Goal: Book appointment/travel/reservation

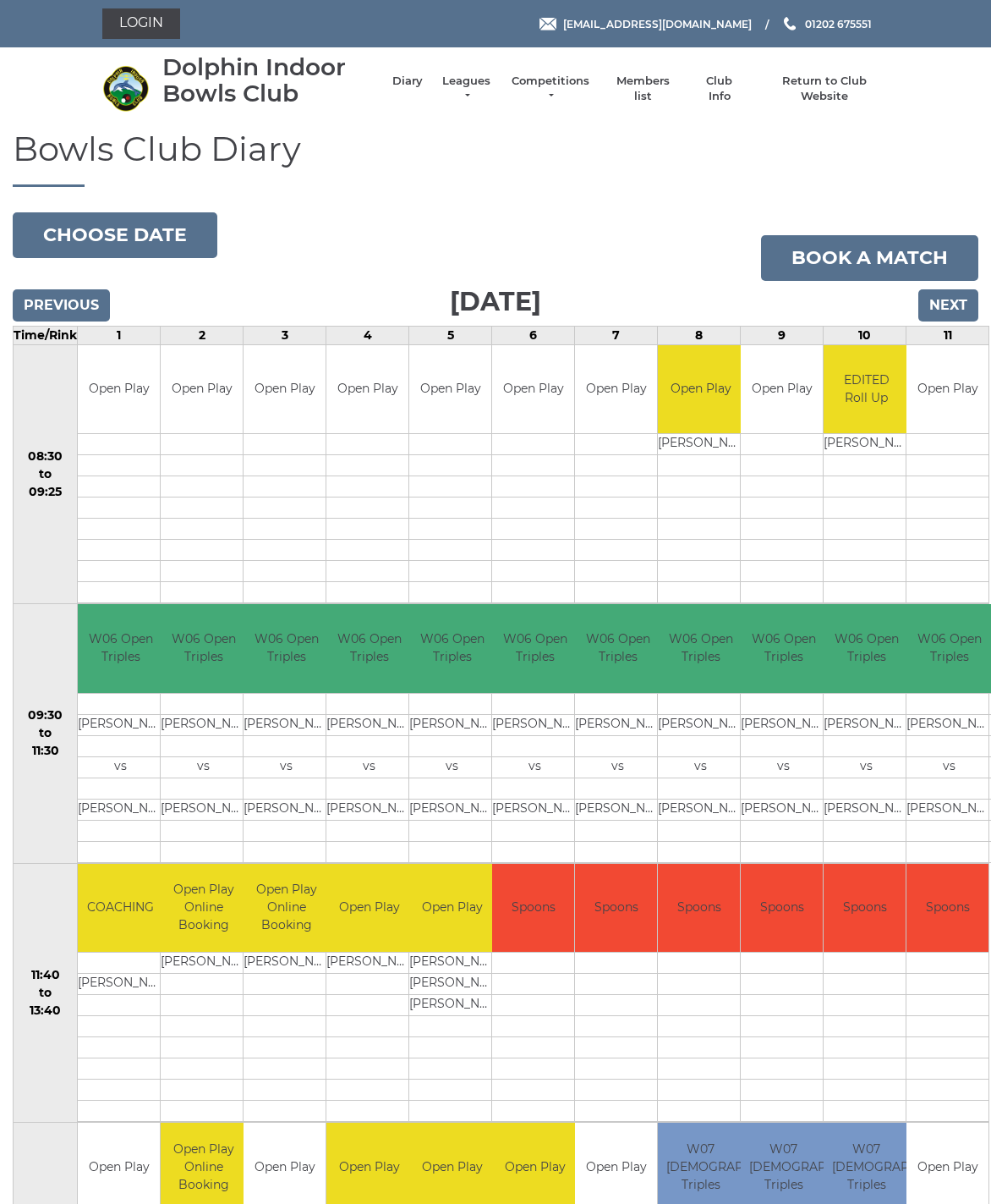
click at [65, 313] on input "Previous" at bounding box center [61, 305] width 98 height 32
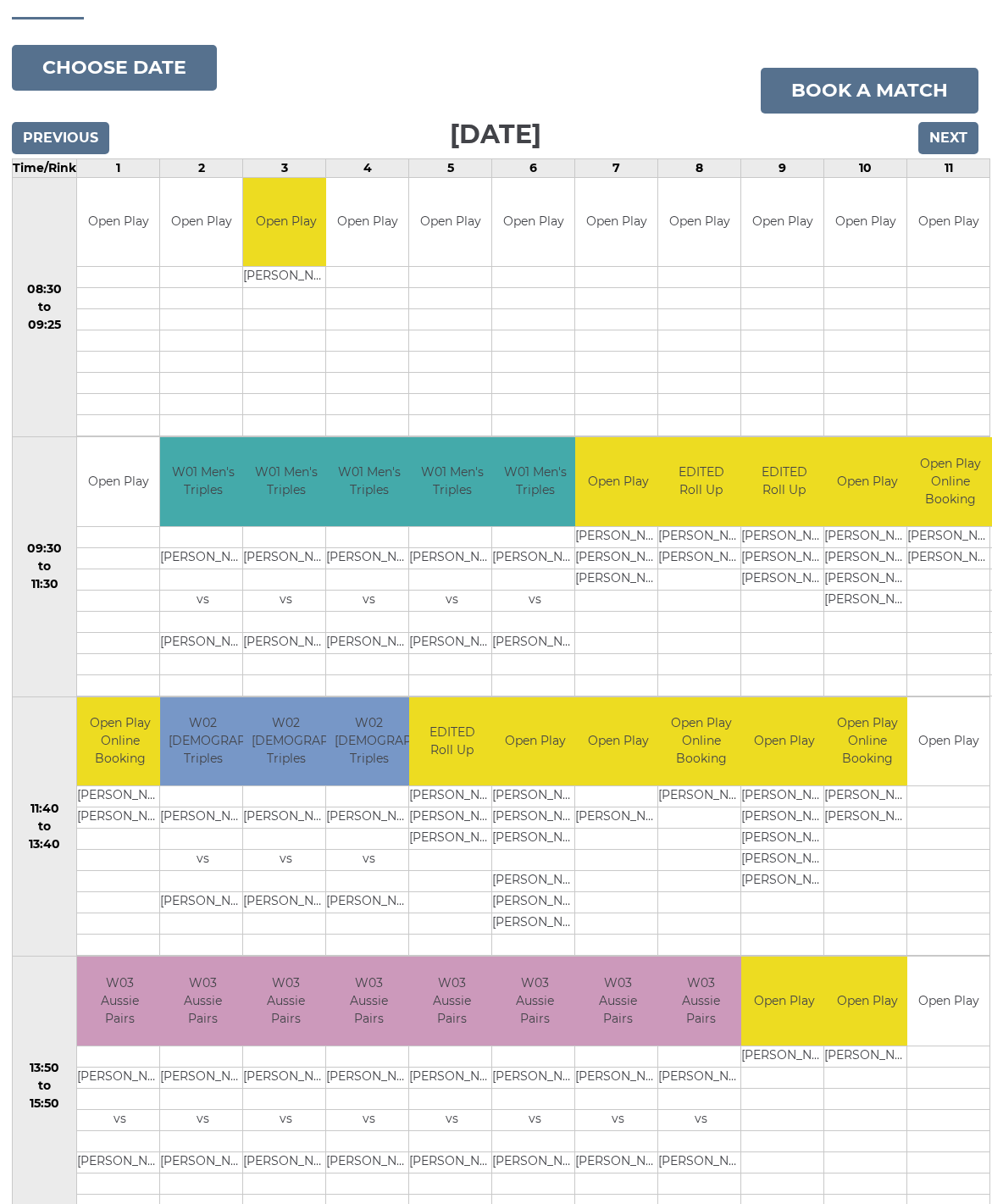
scroll to position [167, 1]
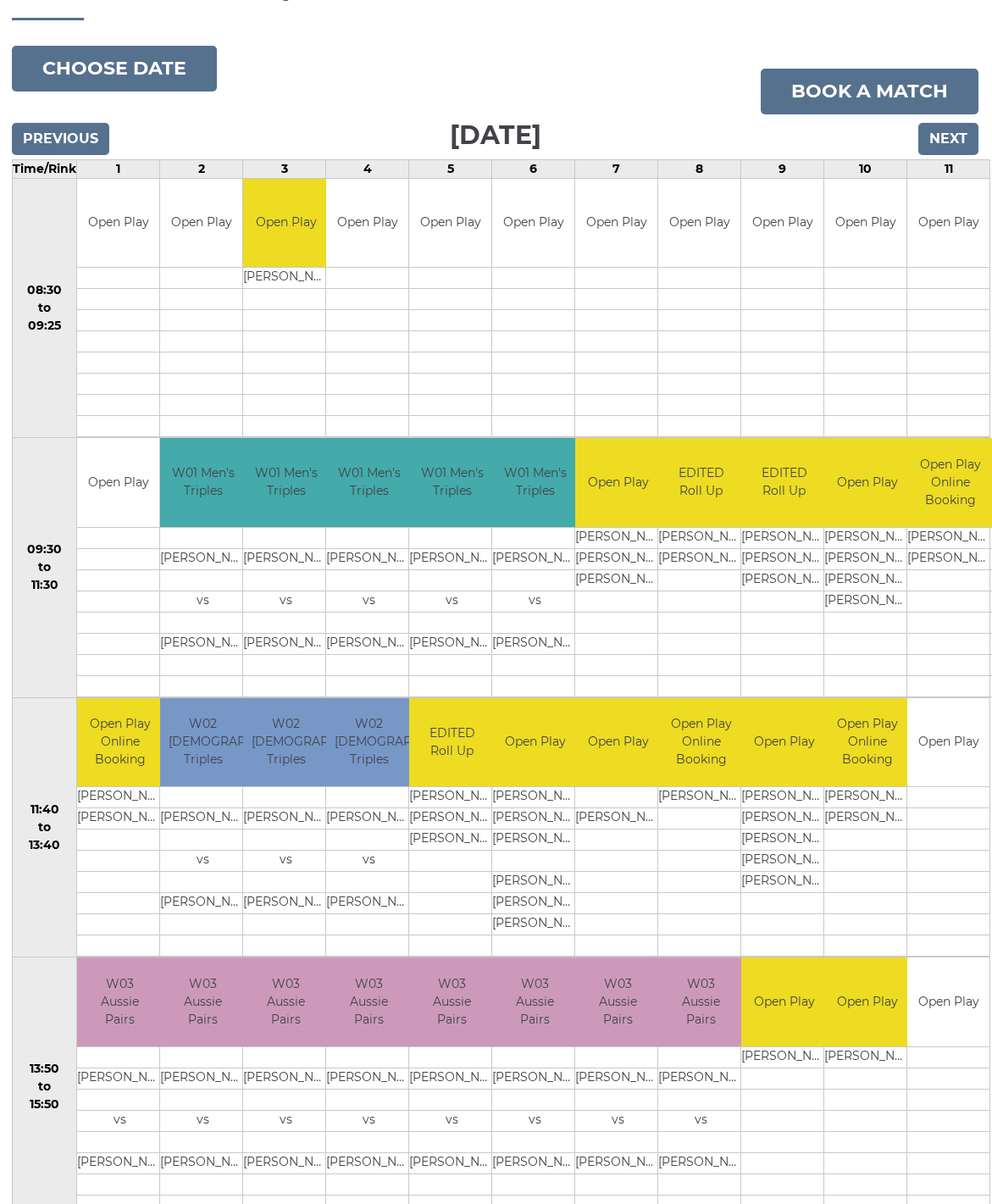
click at [956, 137] on input "Next" at bounding box center [949, 139] width 61 height 32
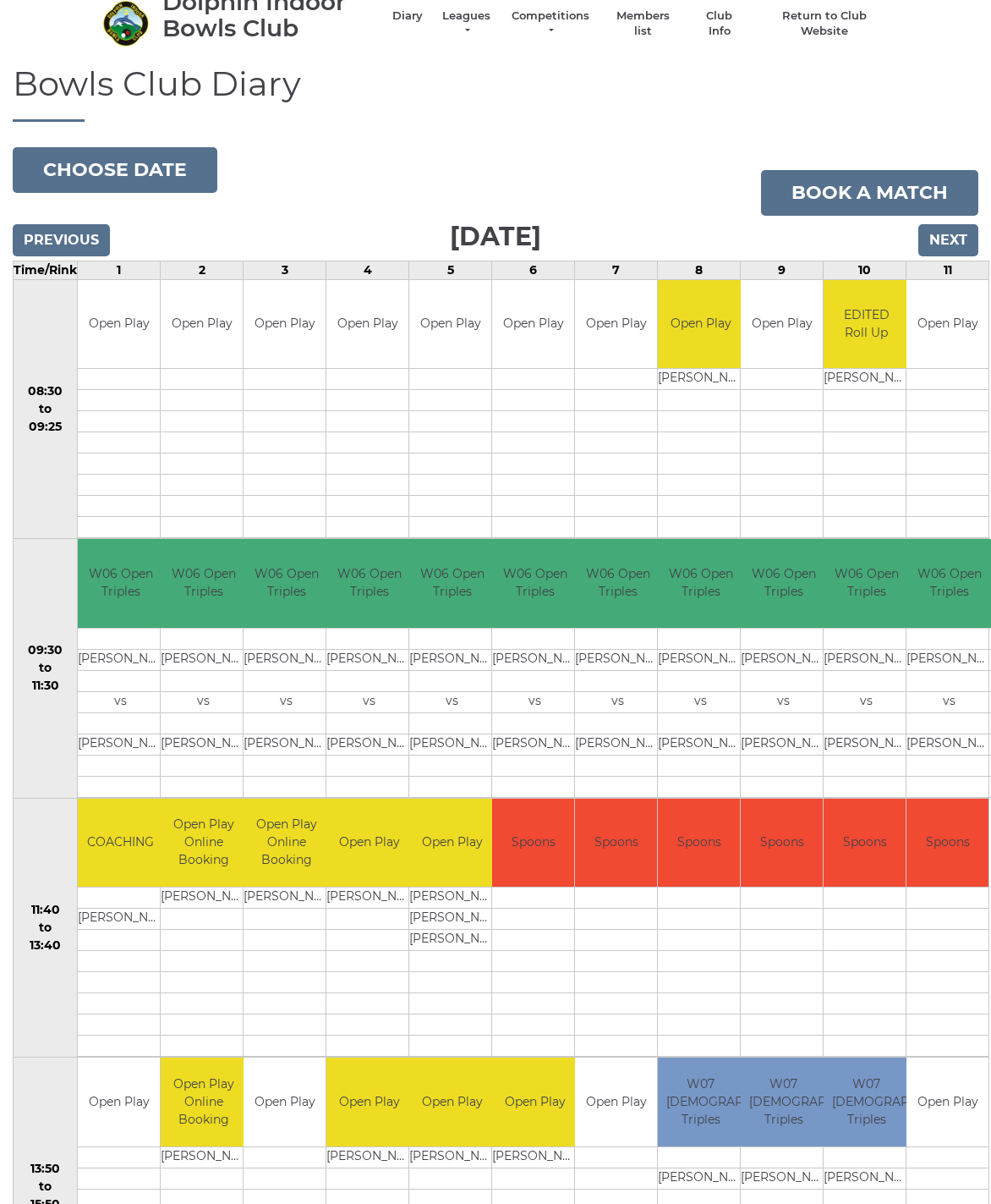
scroll to position [52, 0]
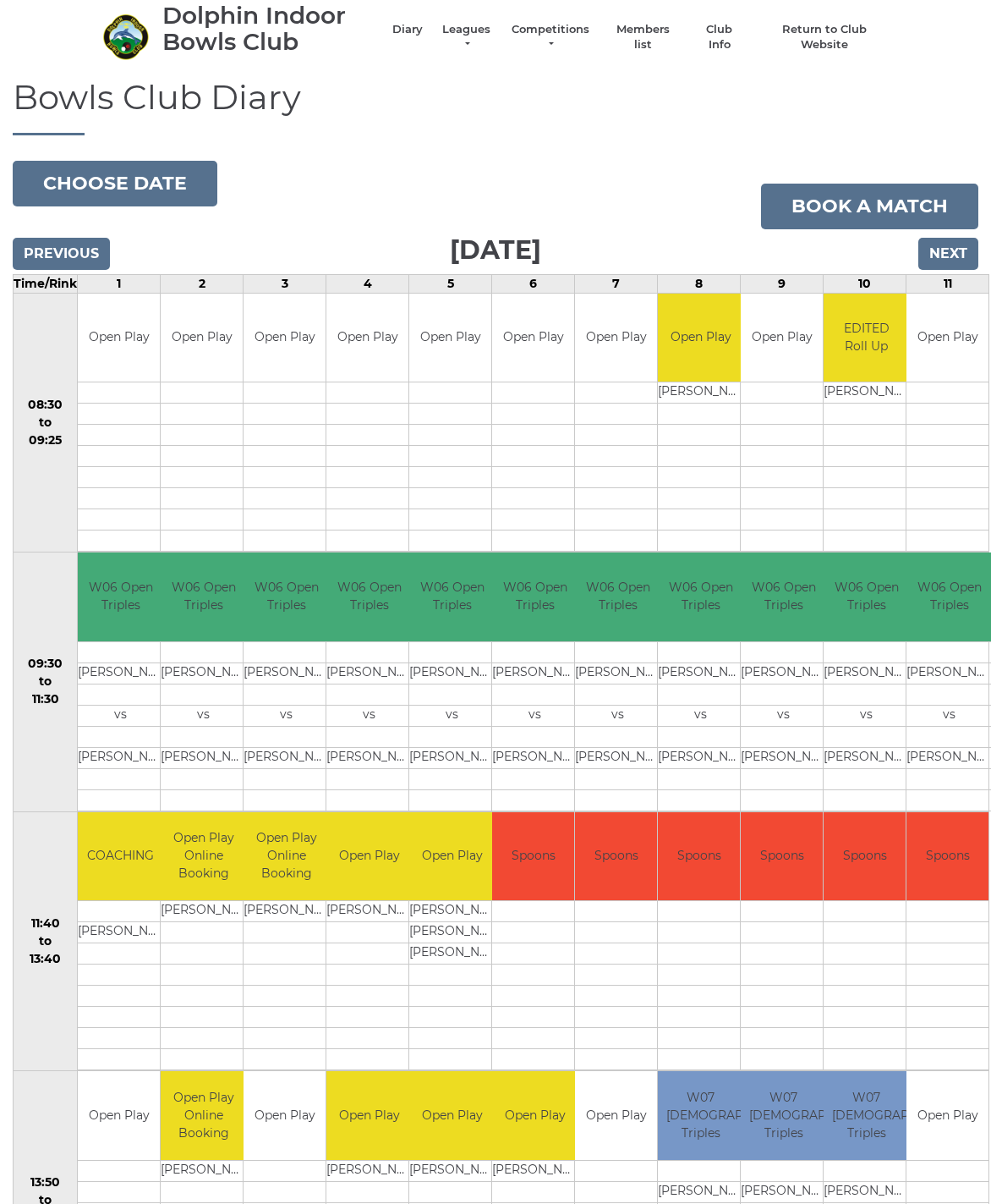
click at [956, 258] on input "Next" at bounding box center [949, 254] width 60 height 32
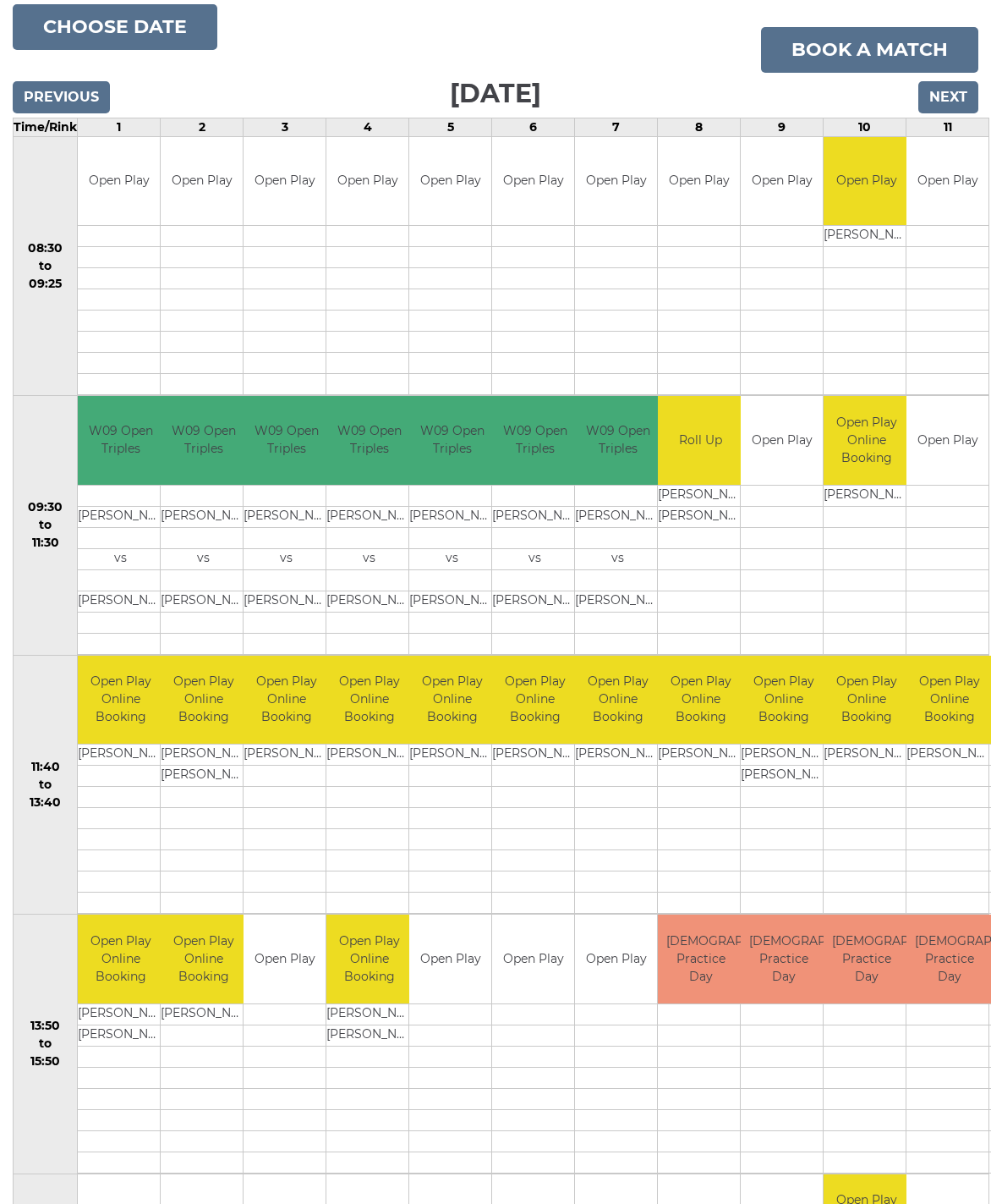
scroll to position [226, 0]
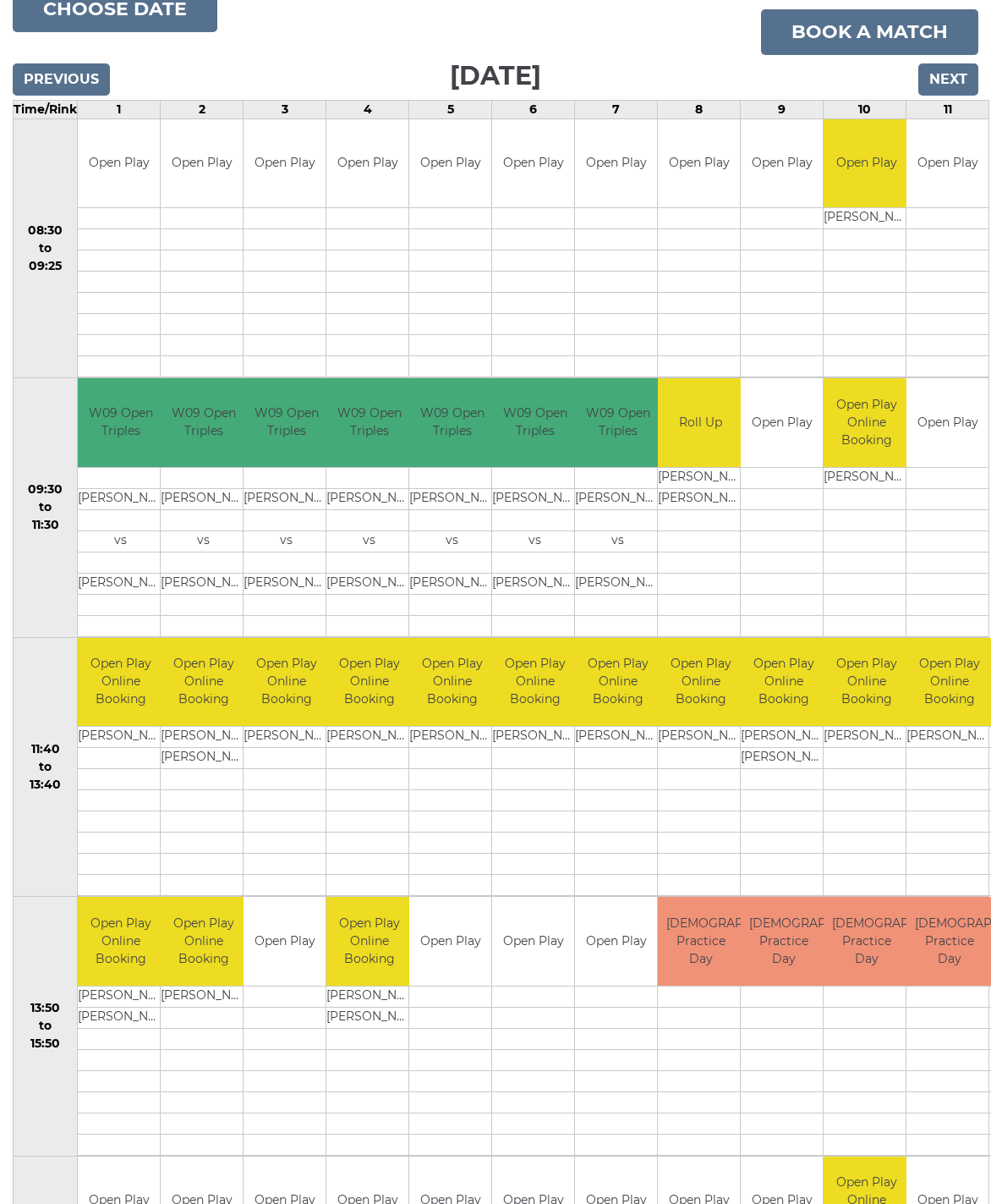
click at [959, 71] on input "Next" at bounding box center [949, 79] width 60 height 32
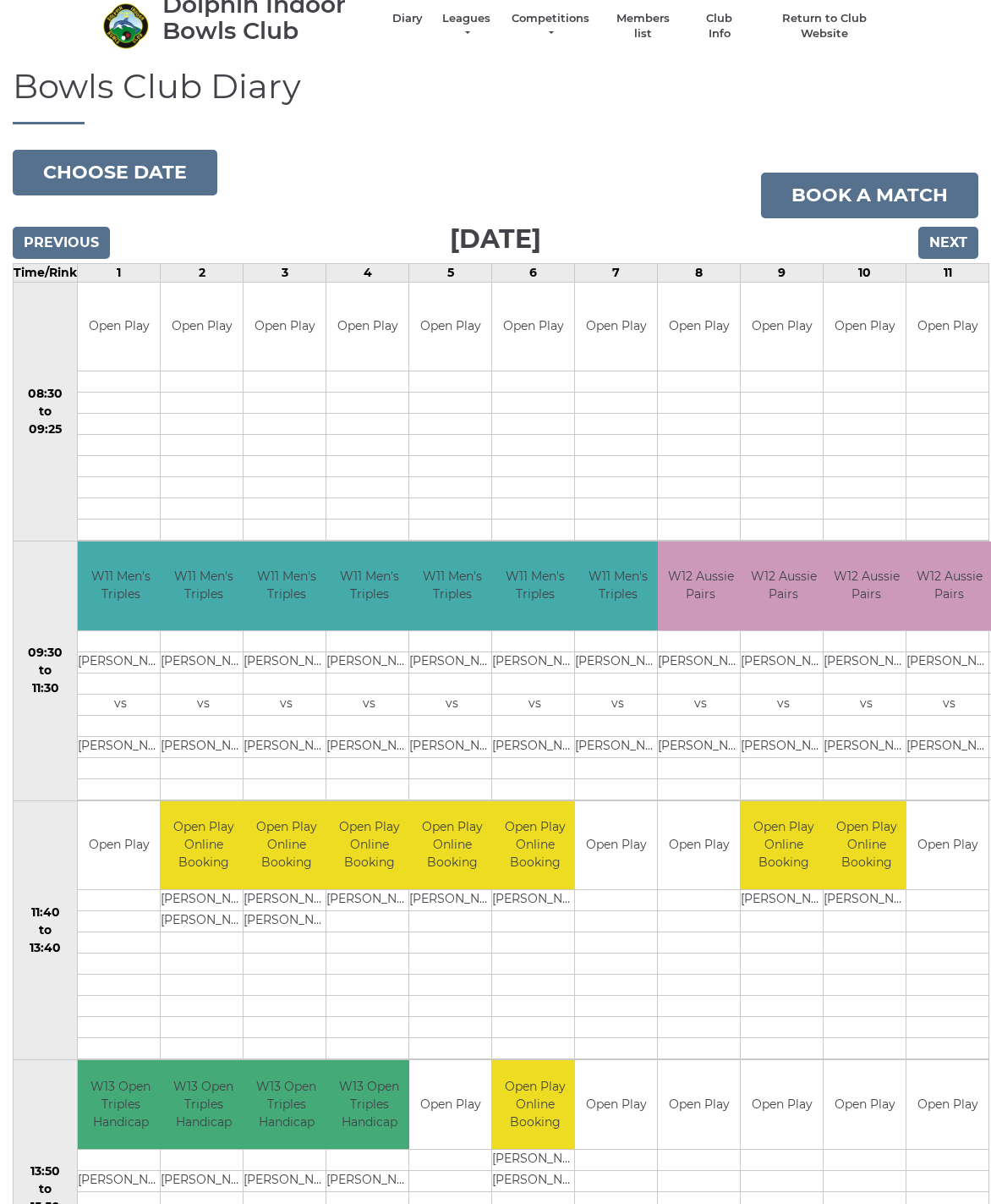
scroll to position [92, 0]
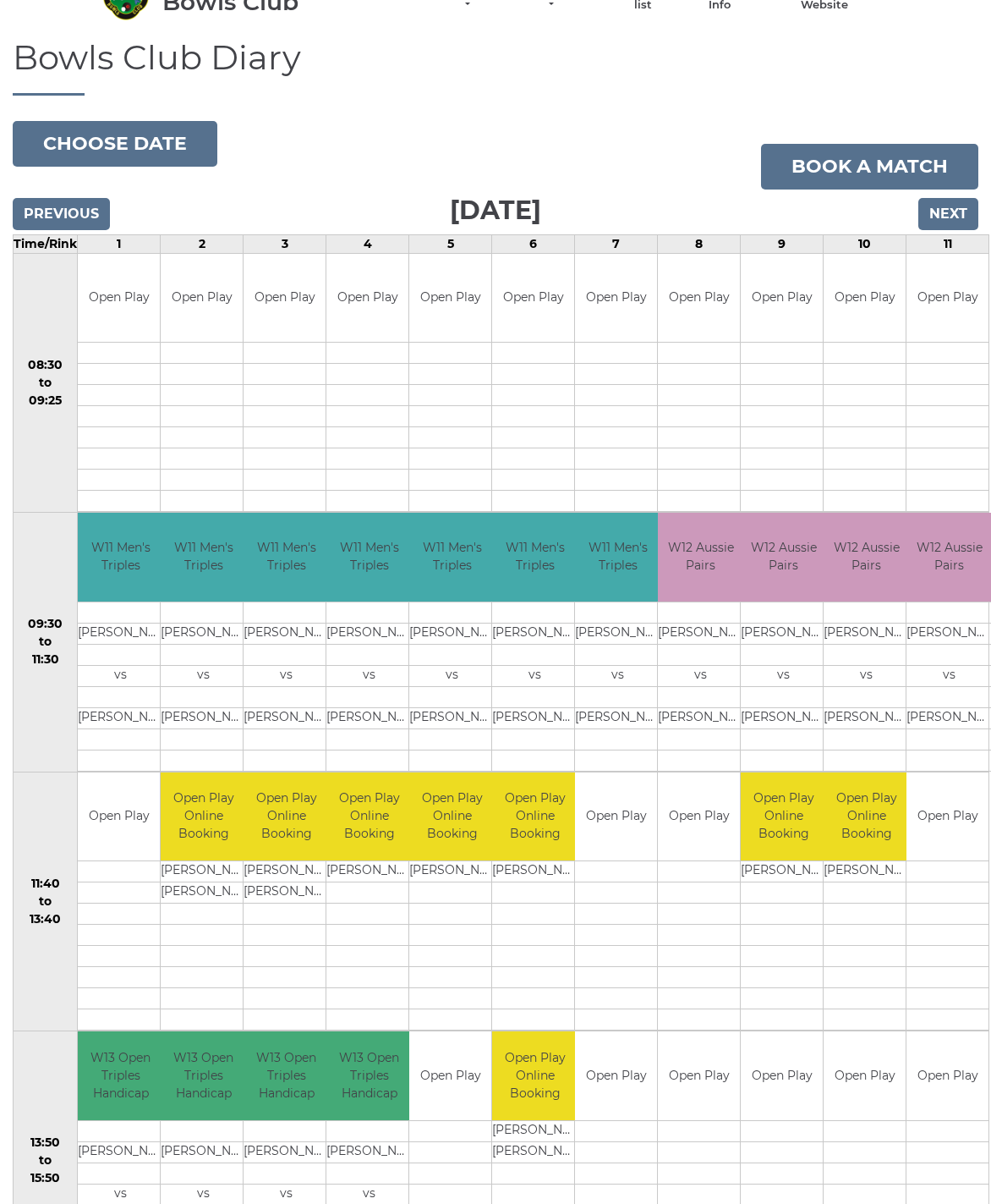
click at [952, 214] on input "Next" at bounding box center [949, 214] width 60 height 32
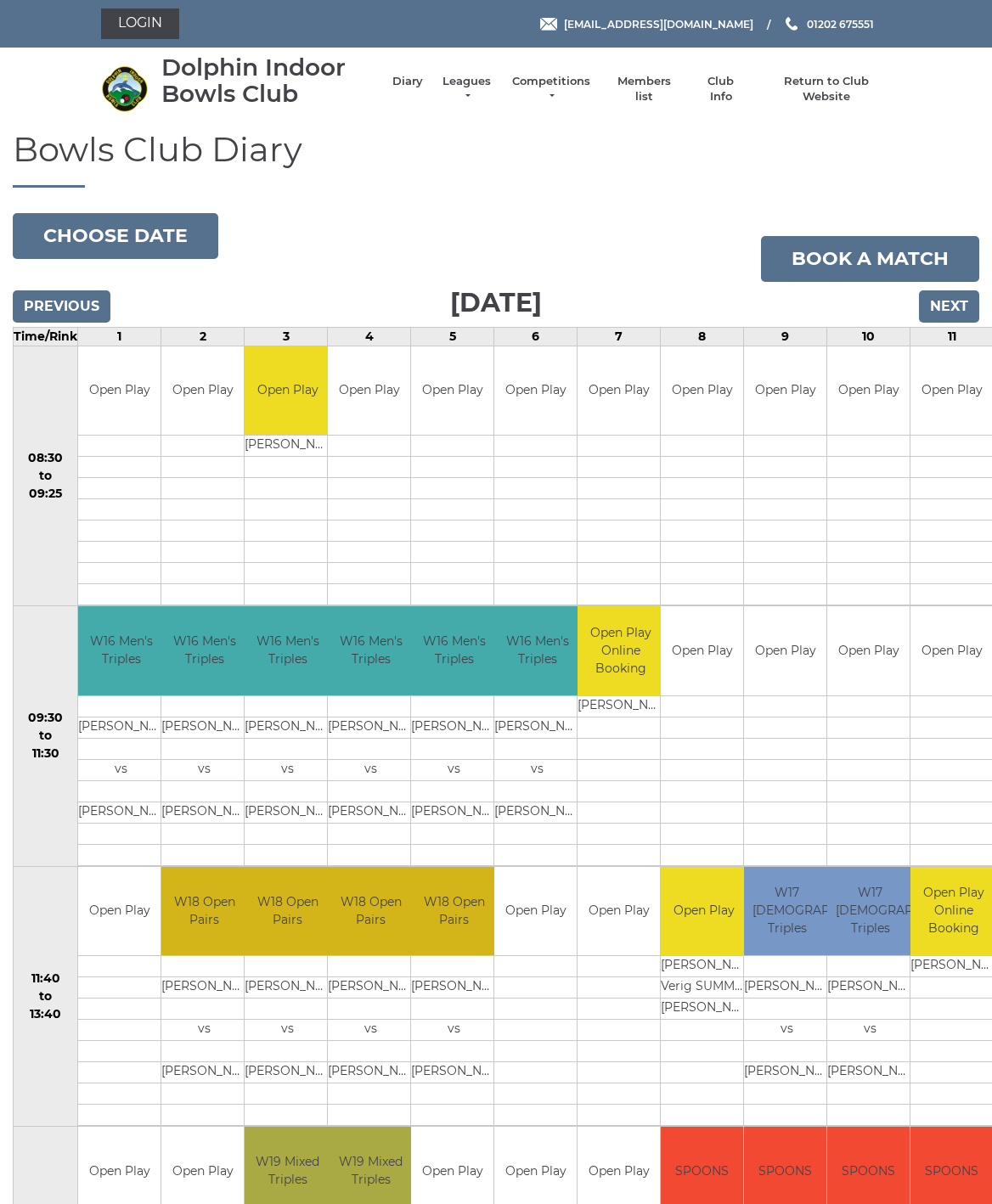
scroll to position [3, 0]
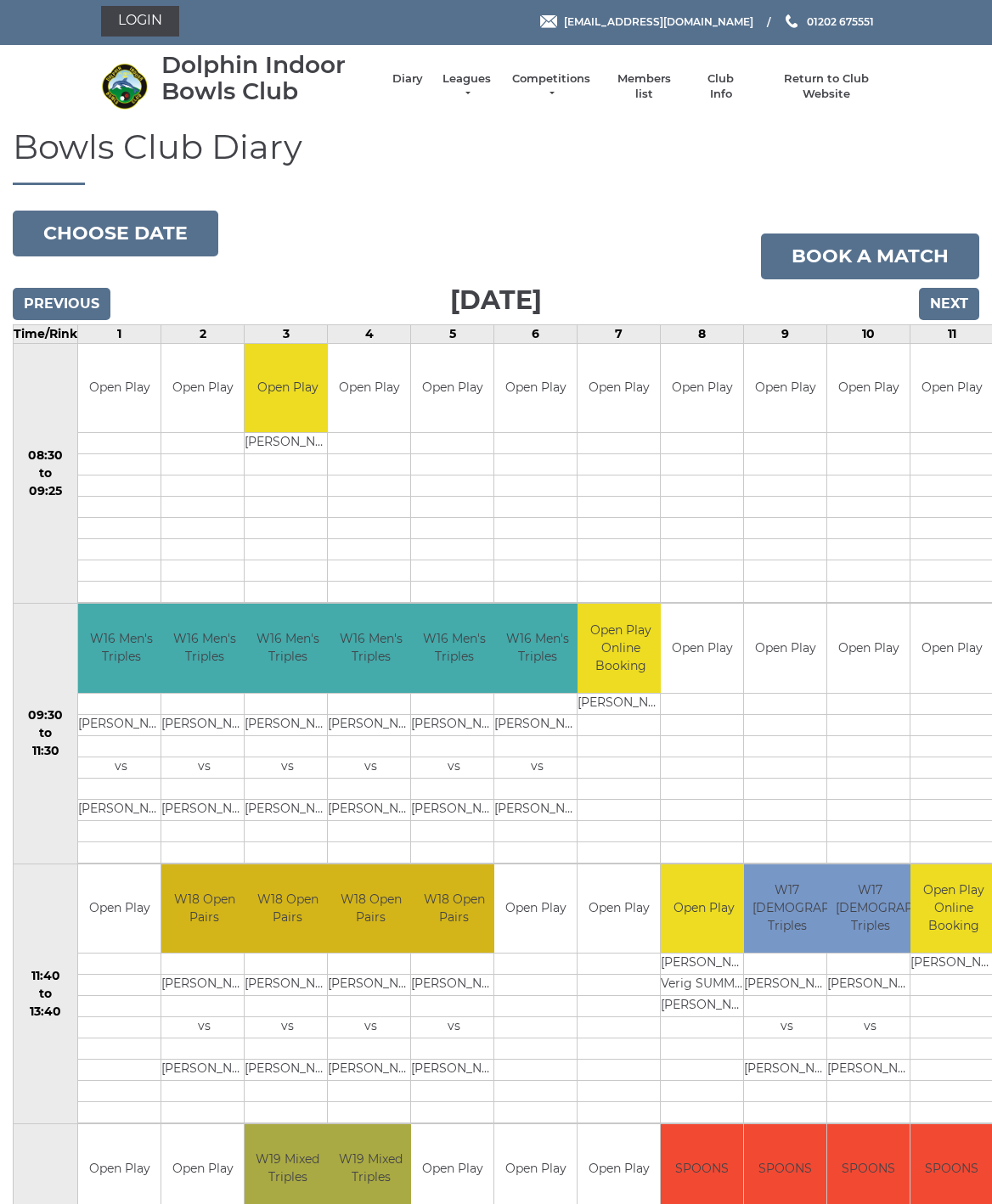
click at [62, 303] on input "Previous" at bounding box center [62, 303] width 98 height 32
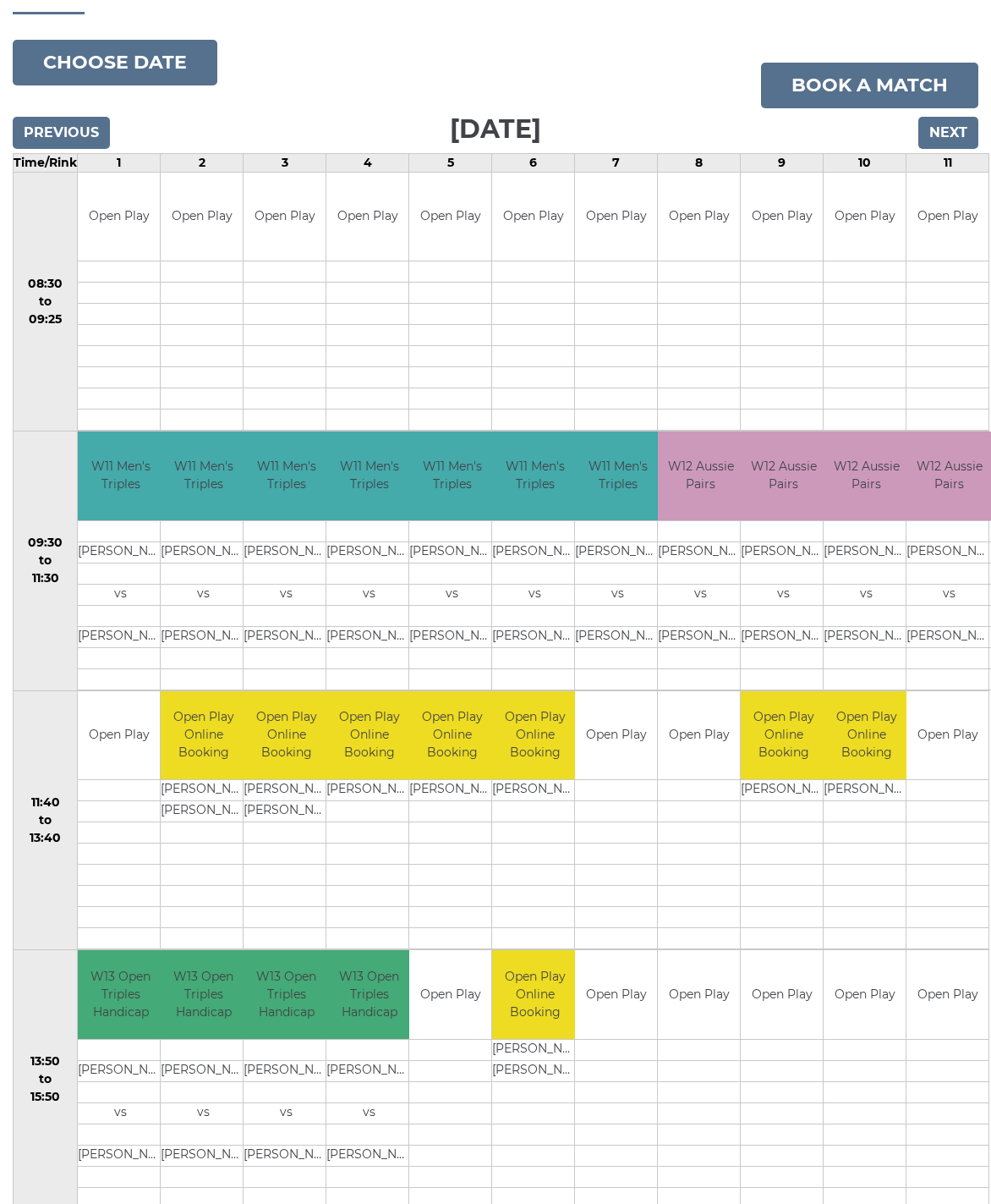
scroll to position [172, 0]
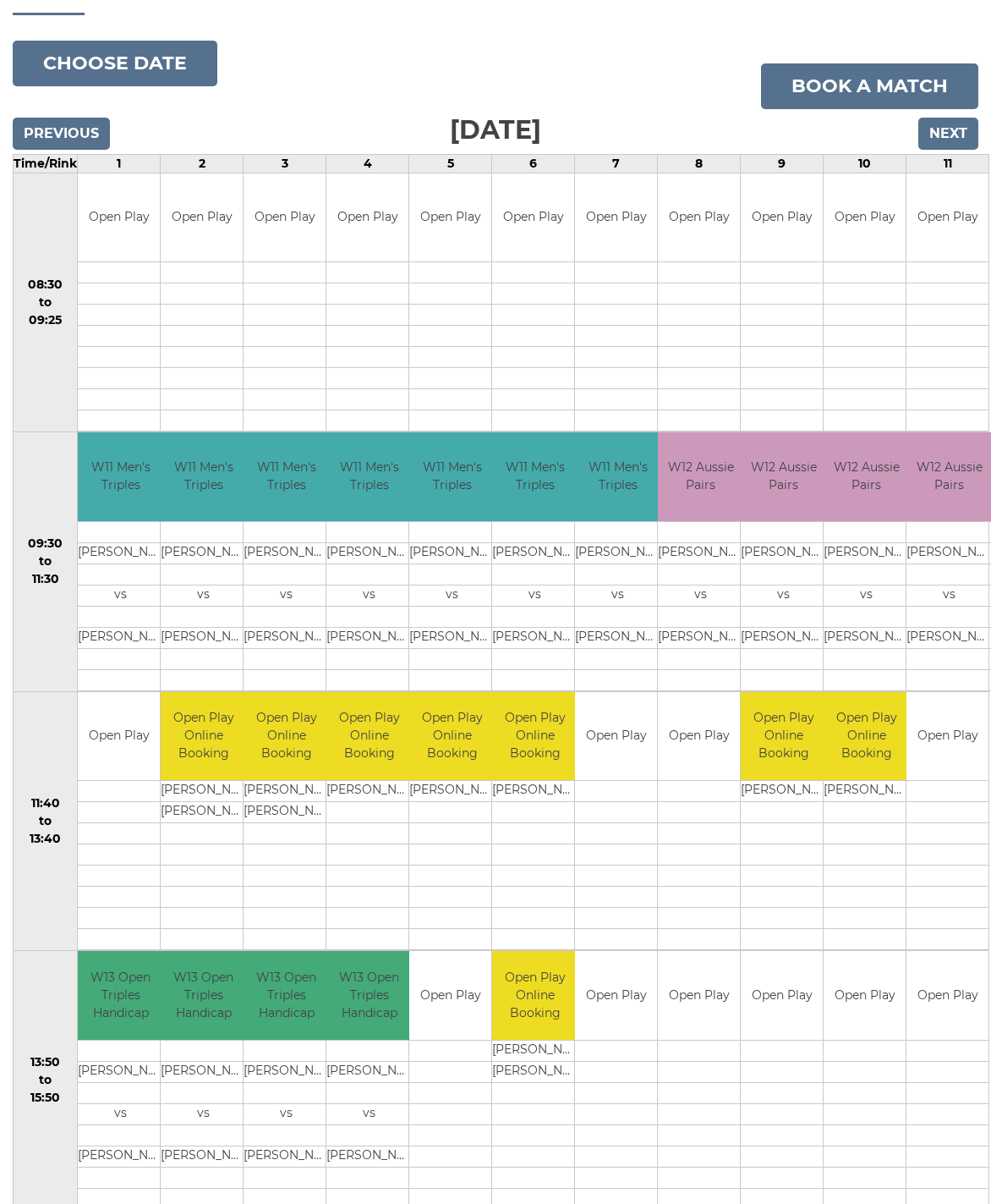
click at [46, 137] on input "Previous" at bounding box center [61, 134] width 98 height 32
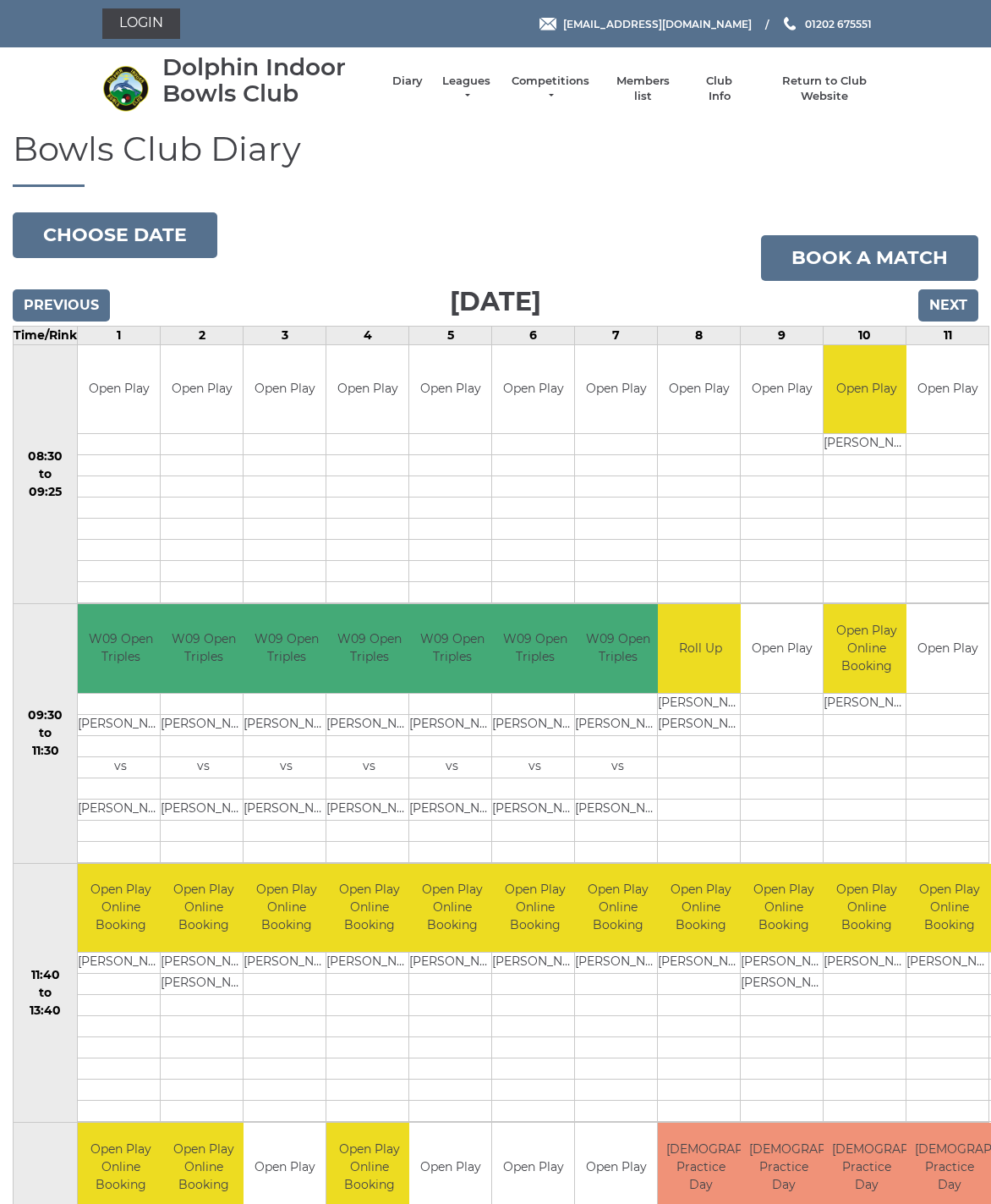
scroll to position [296, 0]
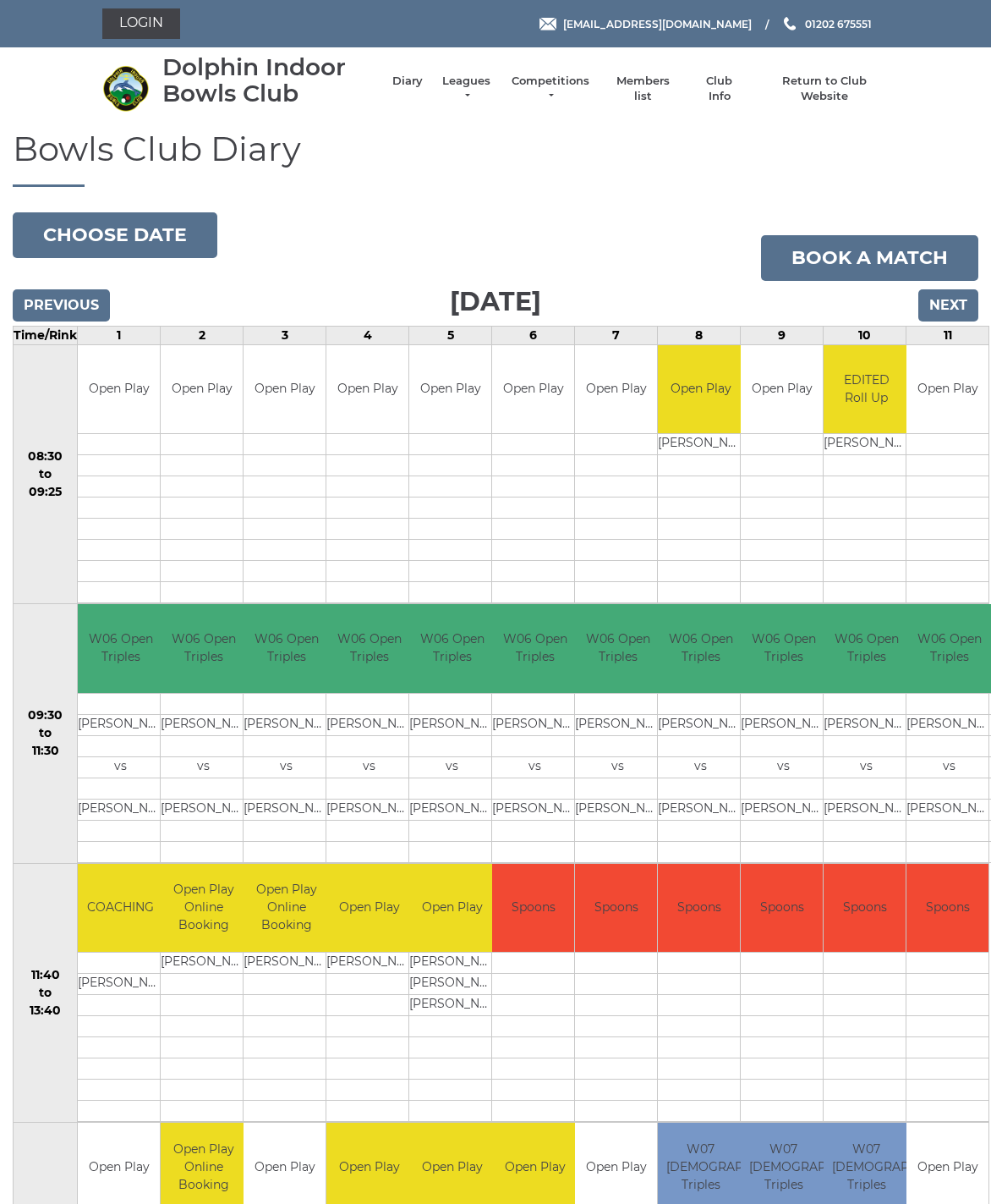
click at [74, 307] on input "Previous" at bounding box center [61, 305] width 98 height 32
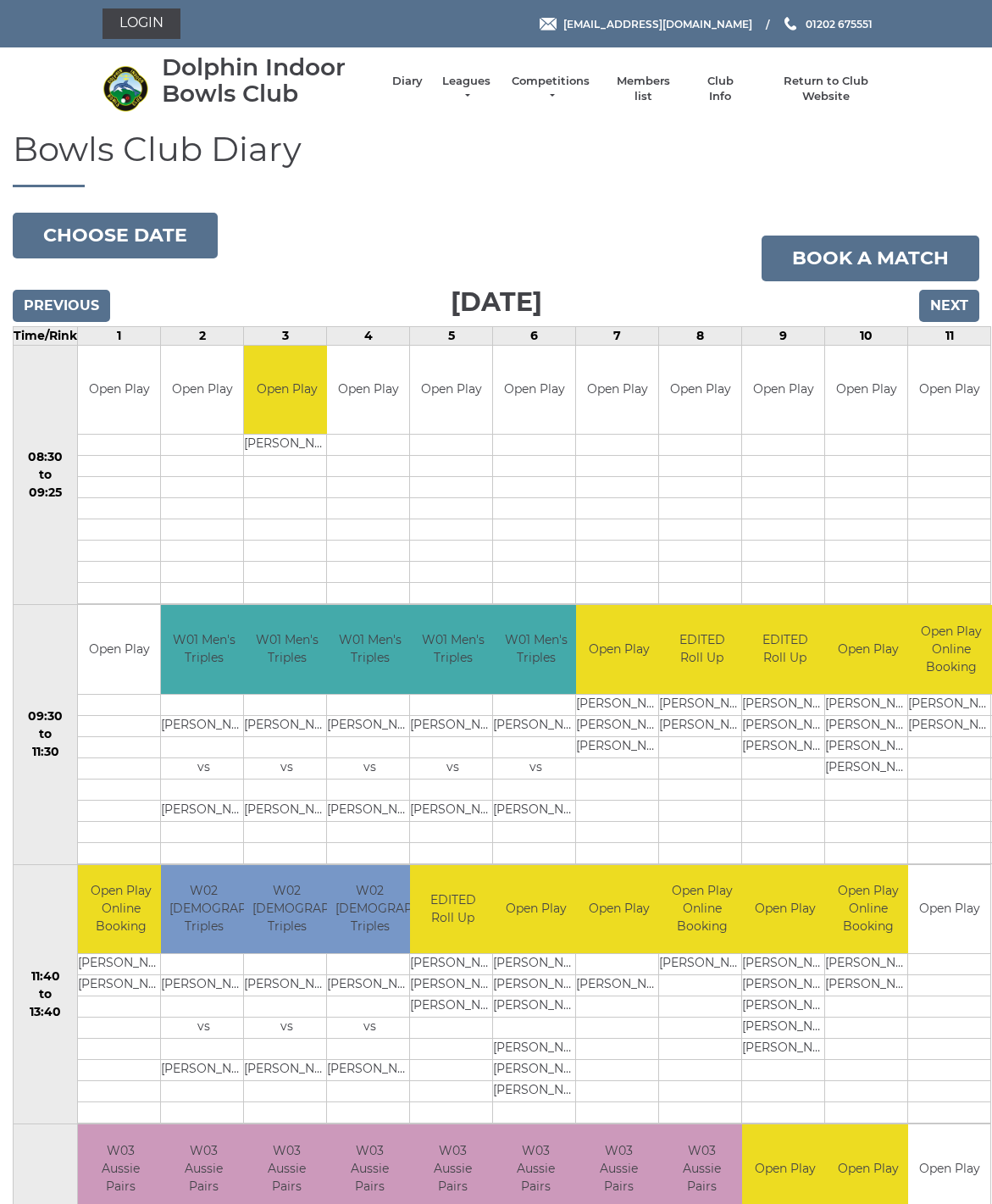
click at [73, 298] on input "Previous" at bounding box center [62, 306] width 98 height 32
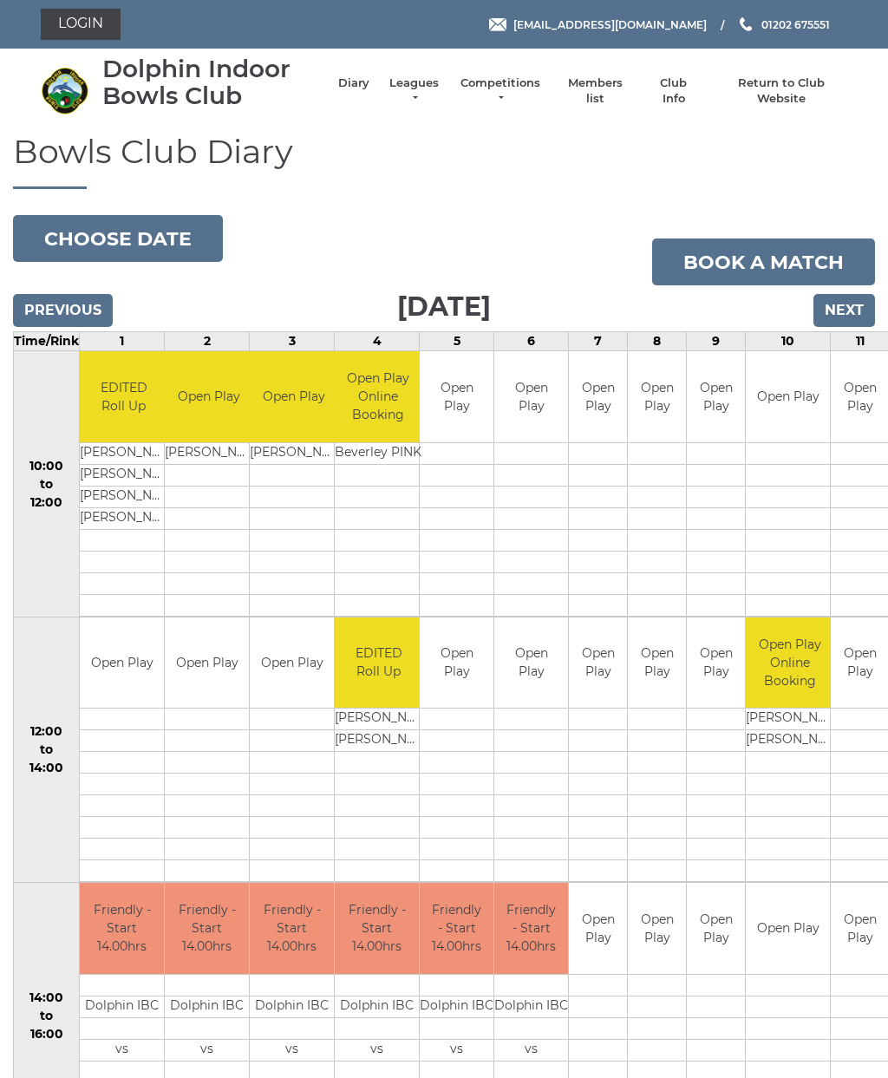
click at [76, 324] on input "Previous" at bounding box center [63, 310] width 100 height 33
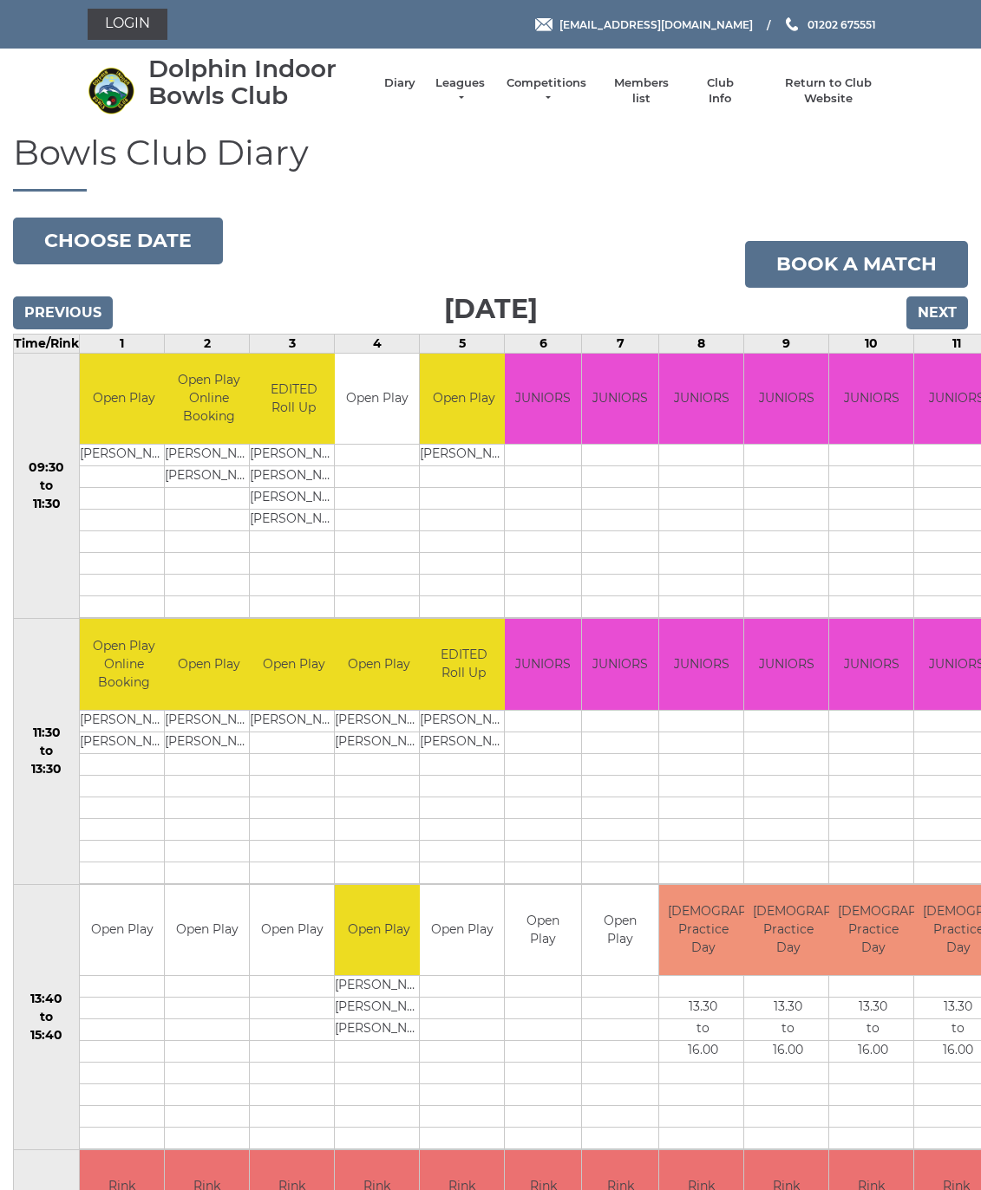
click at [67, 319] on input "Previous" at bounding box center [63, 313] width 100 height 33
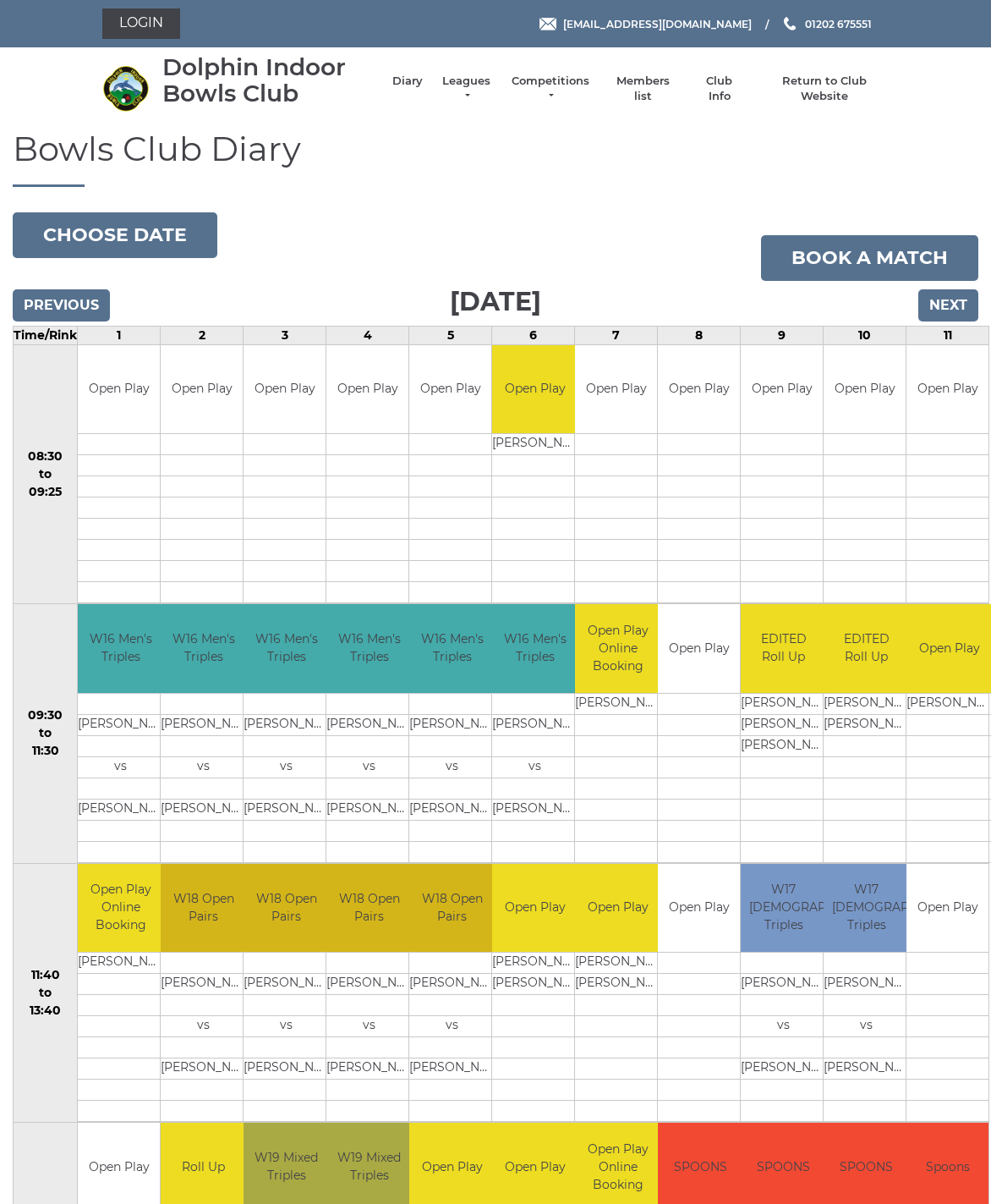
click at [68, 306] on input "Previous" at bounding box center [61, 305] width 98 height 32
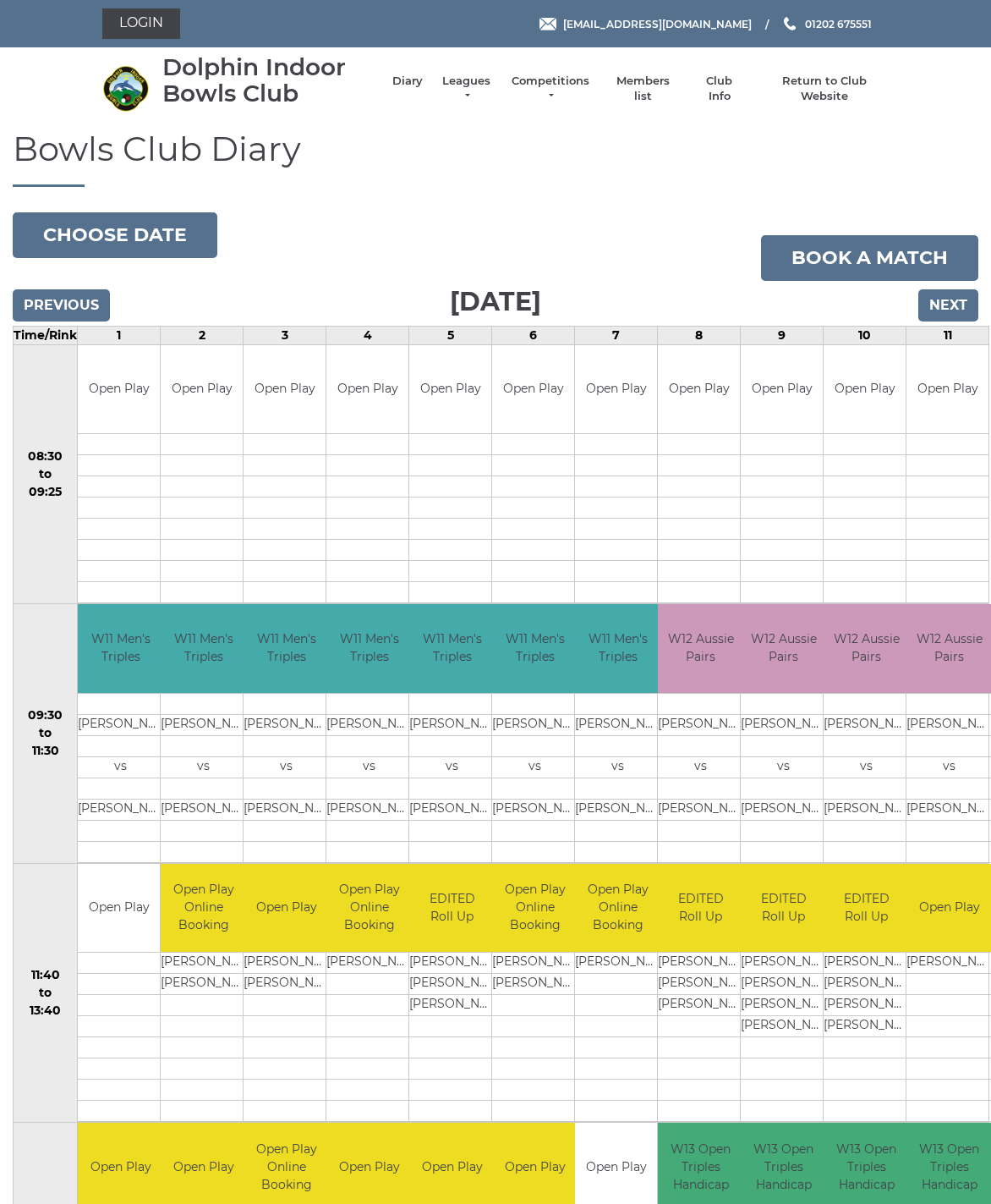
click at [77, 308] on input "Previous" at bounding box center [61, 305] width 98 height 32
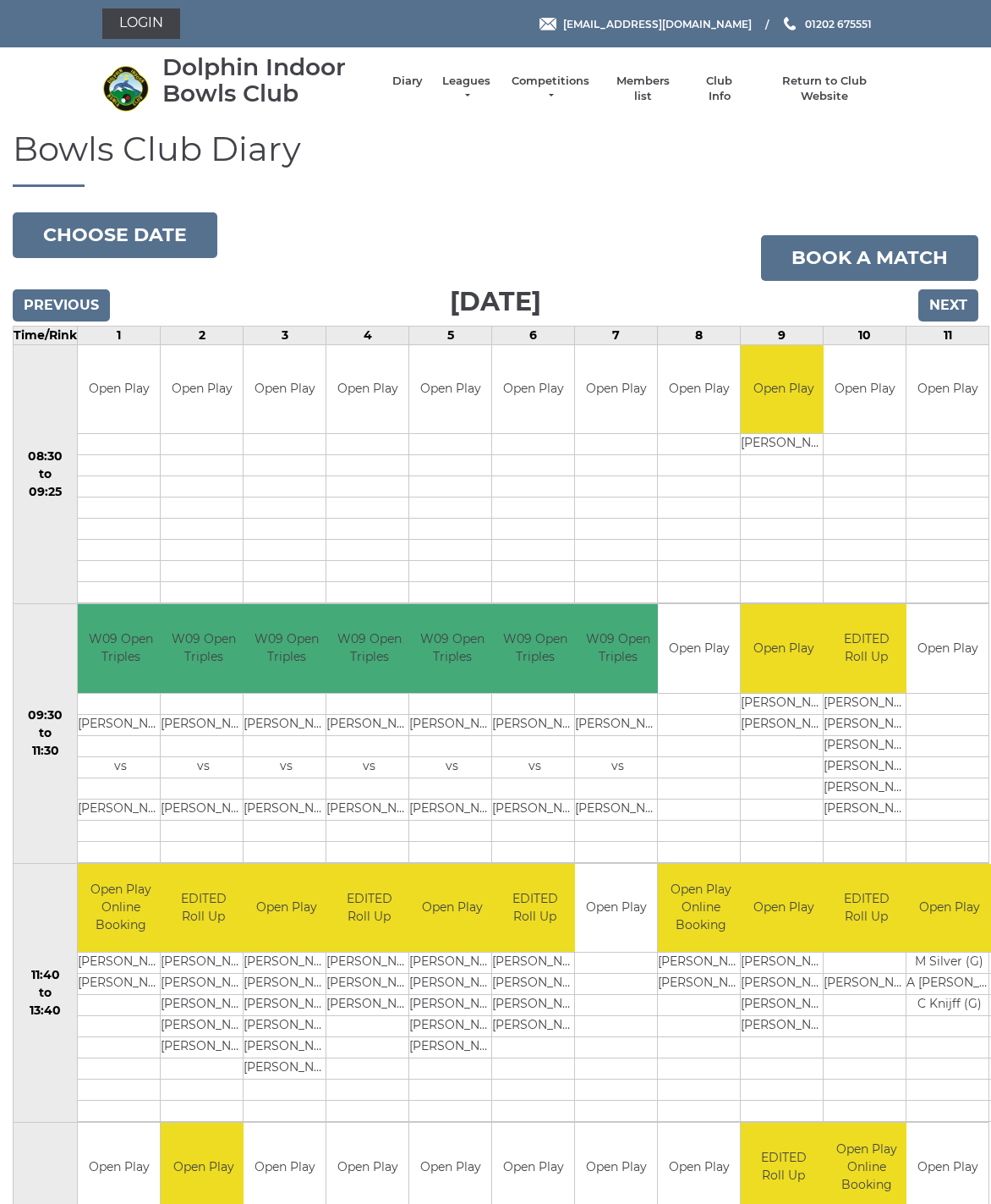
click at [84, 308] on input "Previous" at bounding box center [61, 305] width 98 height 32
